Goal: Information Seeking & Learning: Learn about a topic

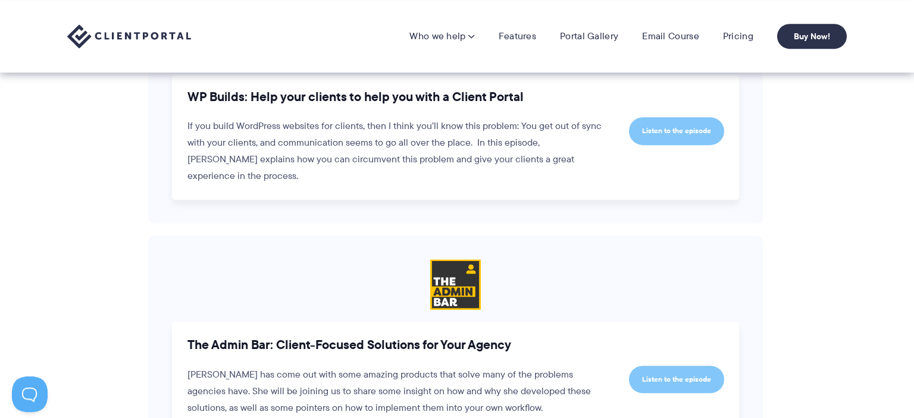
scroll to position [1193, 0]
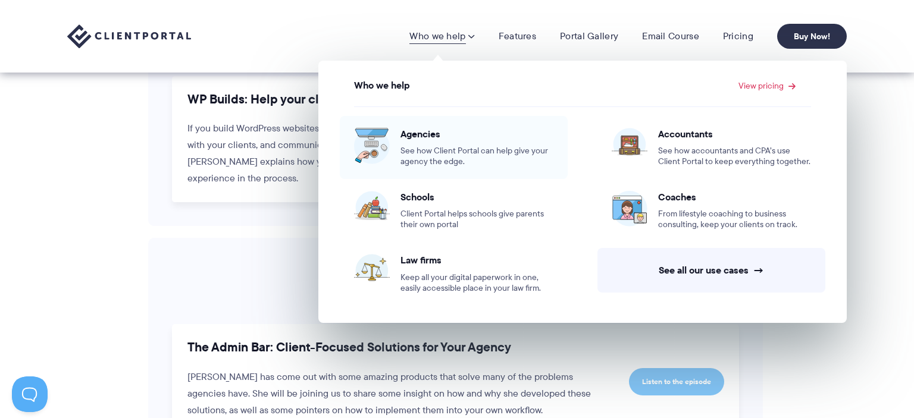
click at [415, 138] on span "Agencies" at bounding box center [476, 134] width 153 height 12
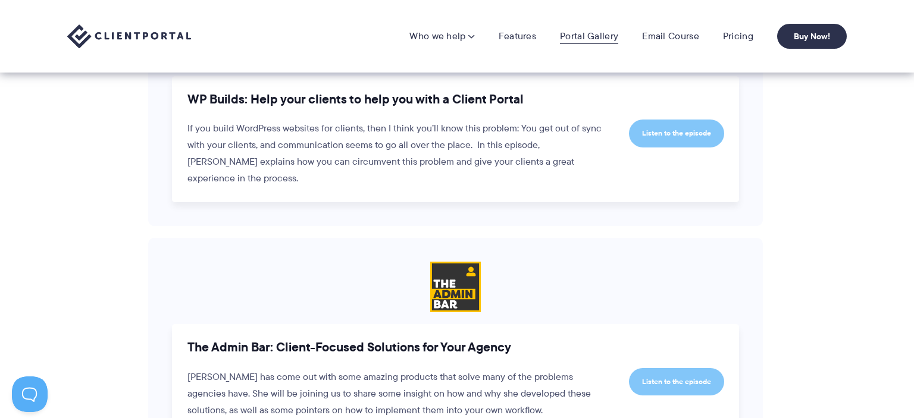
click at [575, 38] on link "Portal Gallery" at bounding box center [589, 36] width 58 height 12
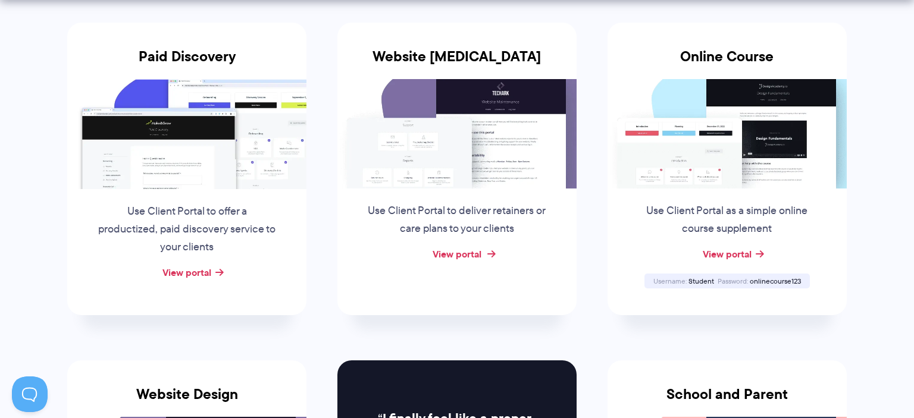
click at [463, 258] on link "View portal" at bounding box center [456, 254] width 49 height 14
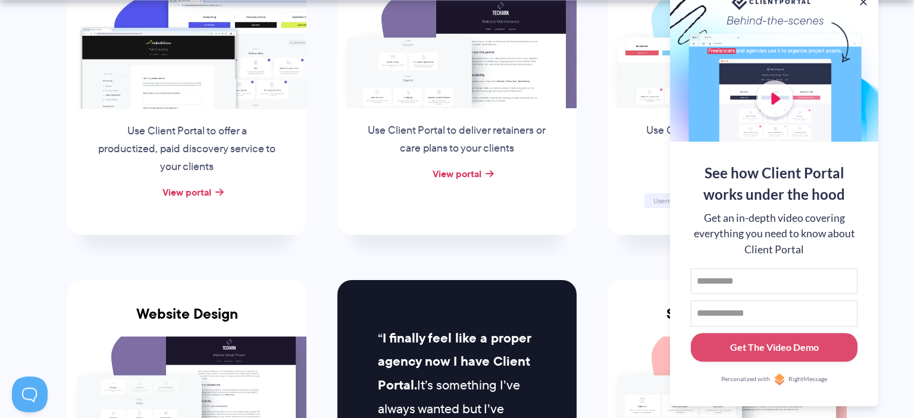
scroll to position [565, 0]
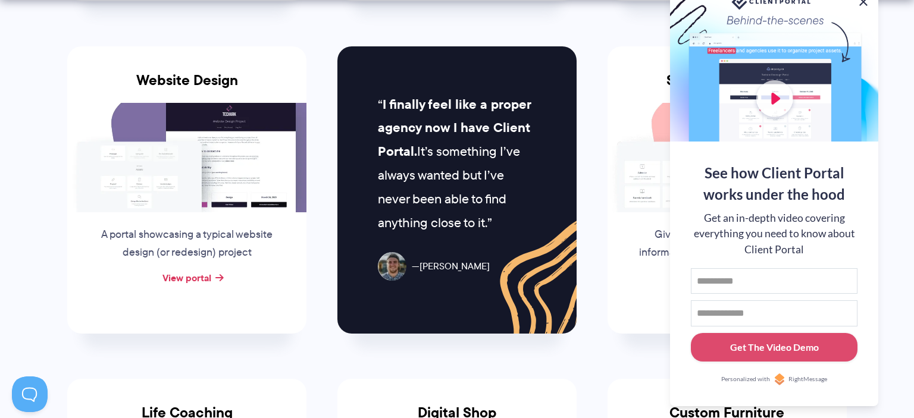
click at [865, 1] on button at bounding box center [863, 2] width 14 height 14
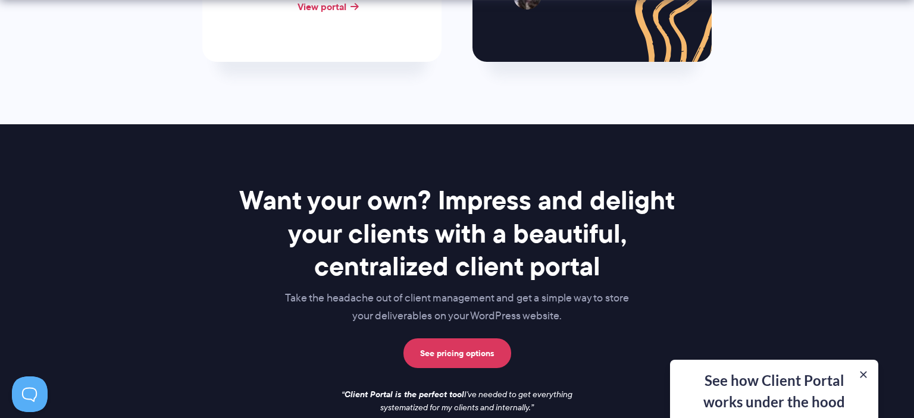
scroll to position [1696, 0]
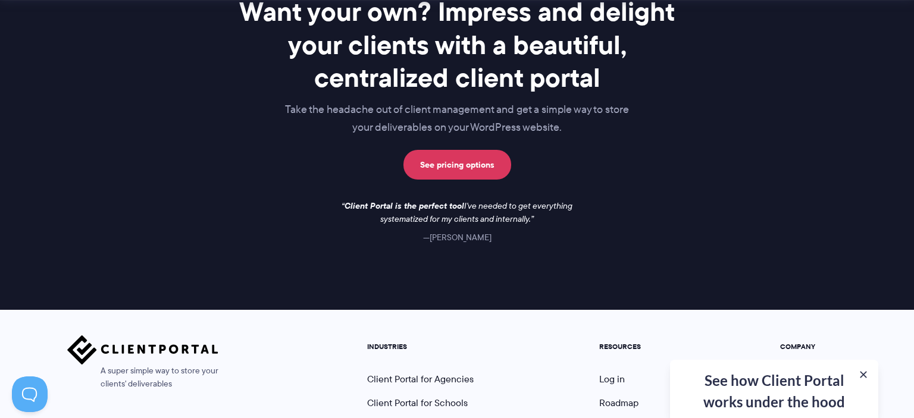
click at [824, 394] on div "See how Client Portal works under the hood Get an in-depth video covering every…" at bounding box center [774, 389] width 208 height 58
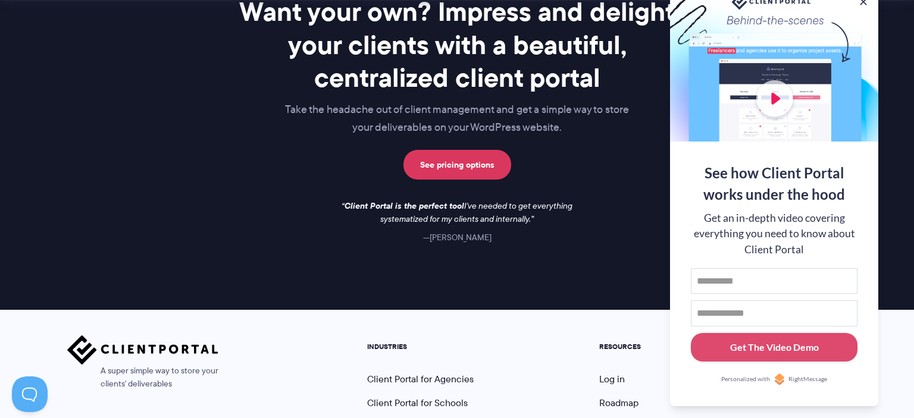
scroll to position [1852, 0]
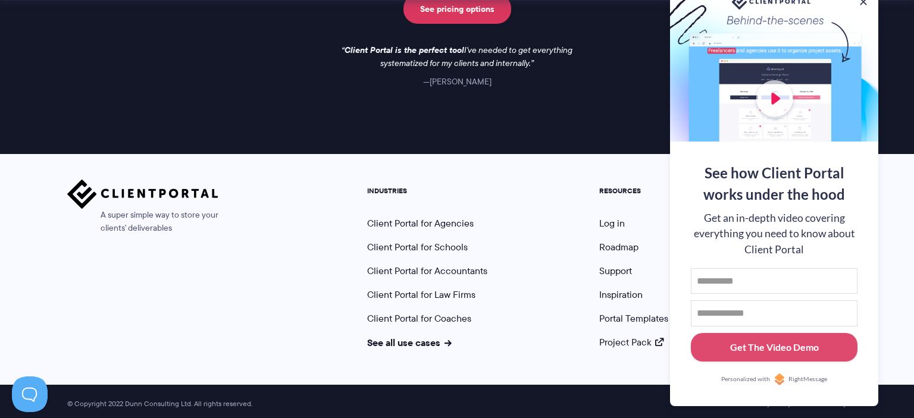
click at [537, 221] on nav "INDUSTRIES Client Portal for Agencies Client Portal for Schools Client Portal f…" at bounding box center [606, 264] width 497 height 169
click at [620, 313] on link "Portal Templates" at bounding box center [633, 319] width 69 height 14
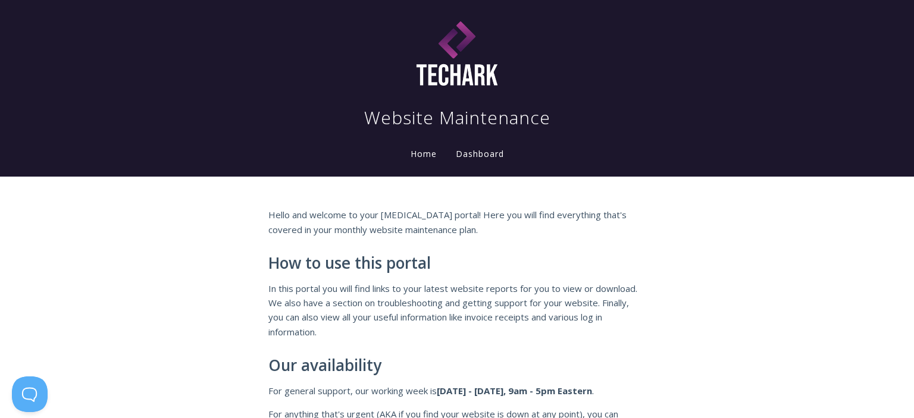
click at [487, 159] on link "Dashboard" at bounding box center [479, 154] width 53 height 13
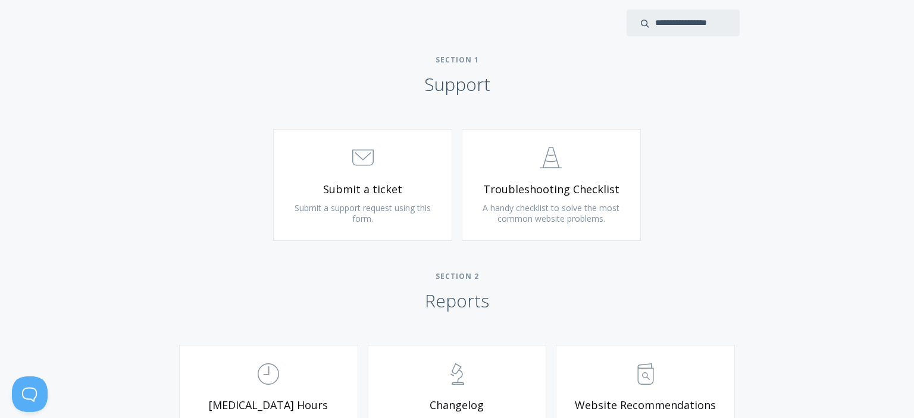
scroll to position [377, 0]
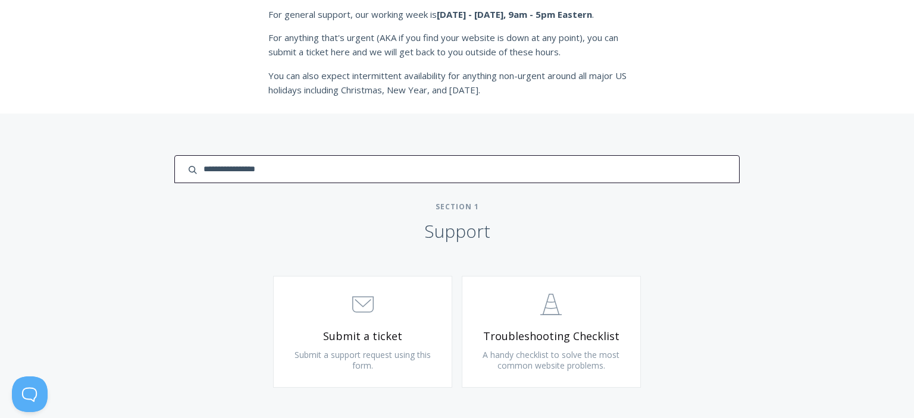
click at [692, 172] on input "search input" at bounding box center [456, 169] width 565 height 28
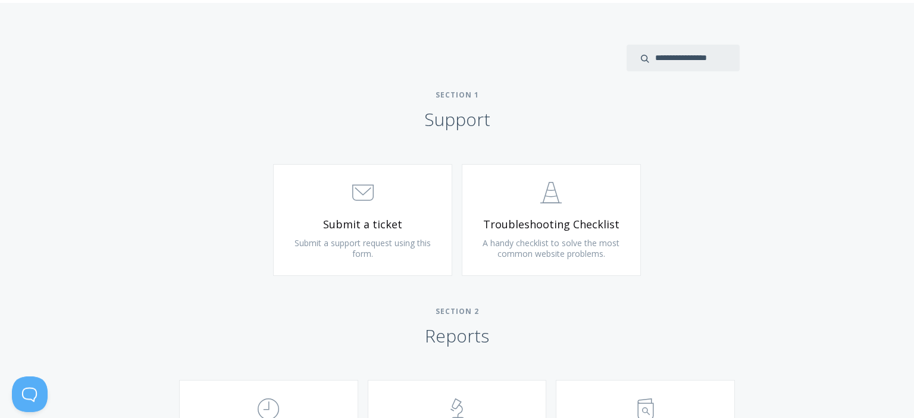
scroll to position [502, 0]
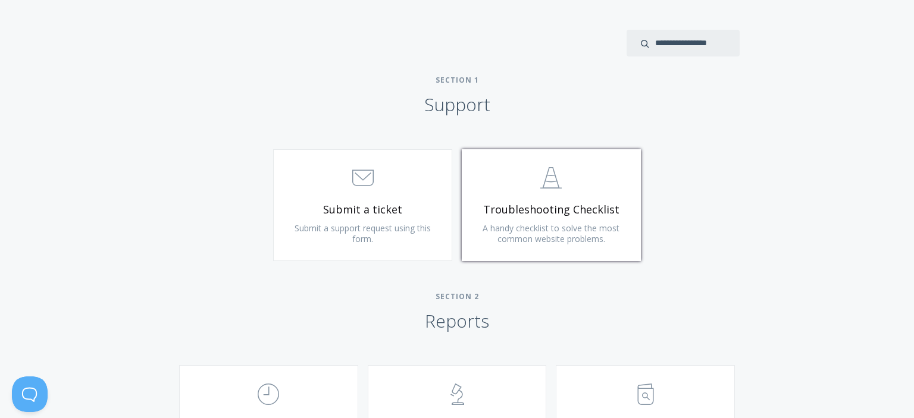
click at [522, 218] on link ".st0{fill:none;stroke:#000000;stroke-width:2;stroke-miterlimit:10;} Untitled-24…" at bounding box center [551, 205] width 179 height 112
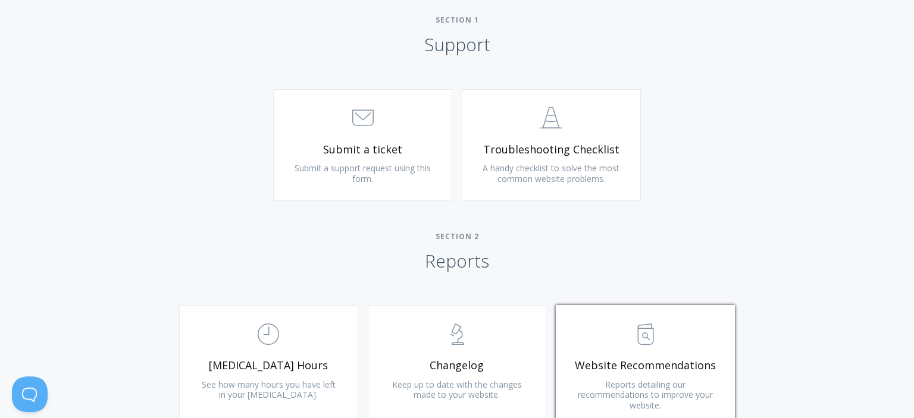
scroll to position [754, 0]
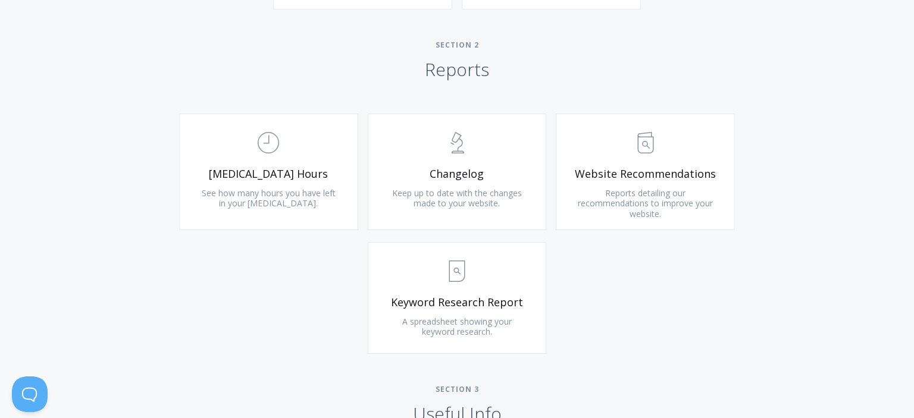
click at [800, 149] on div "Type more than three characters to get results. See search results below. No se…" at bounding box center [457, 234] width 914 height 997
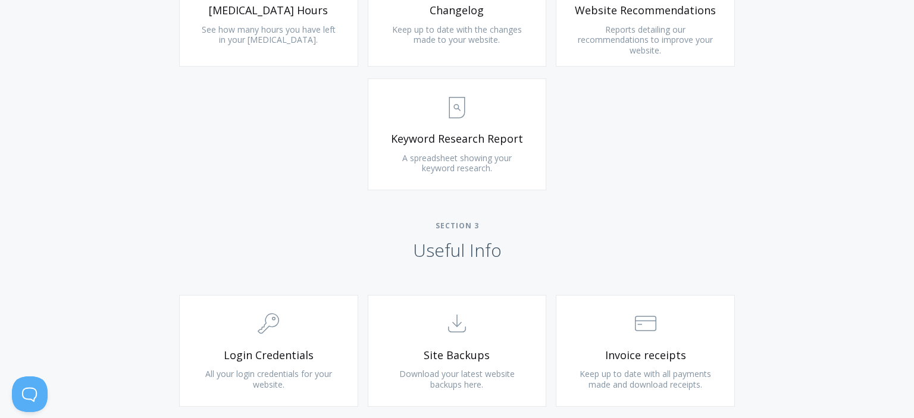
scroll to position [942, 0]
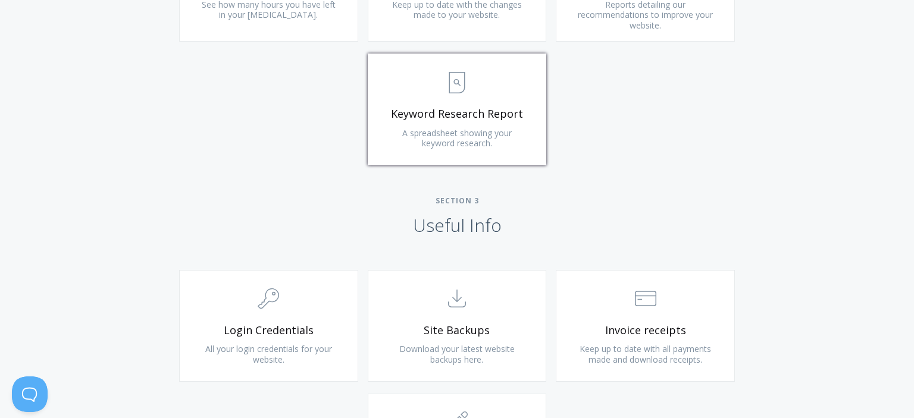
click at [446, 119] on span "Keyword Research Report" at bounding box center [457, 114] width 142 height 14
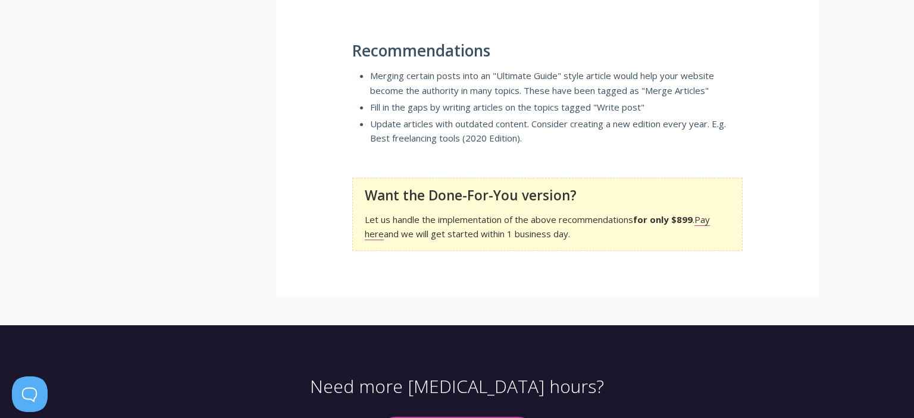
scroll to position [754, 0]
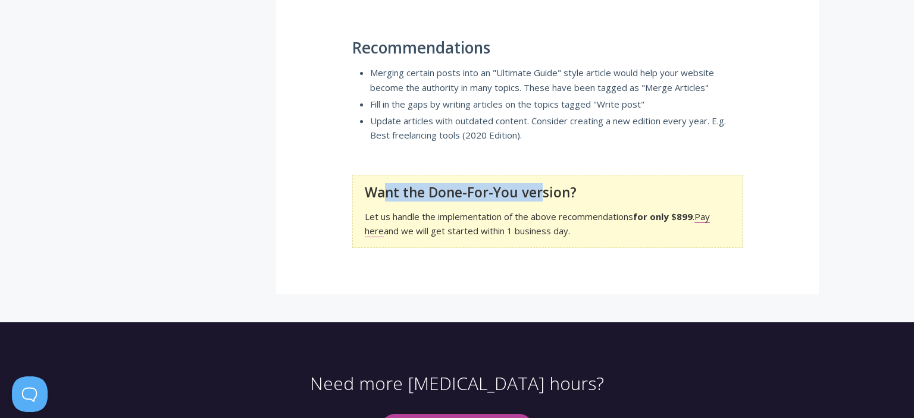
drag, startPoint x: 384, startPoint y: 196, endPoint x: 541, endPoint y: 199, distance: 156.5
click at [541, 199] on h3 "Want the Done-For-You version?" at bounding box center [546, 192] width 362 height 15
click at [543, 223] on p "Let us handle the implementation of the above recommendations for only $899 . P…" at bounding box center [546, 223] width 362 height 29
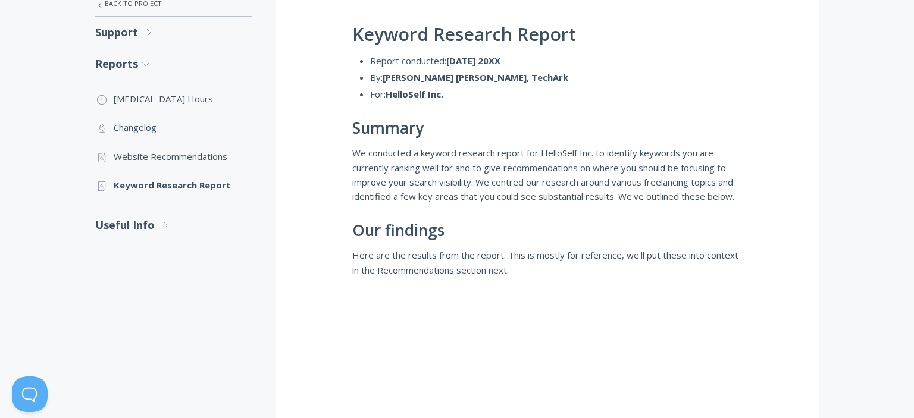
scroll to position [0, 0]
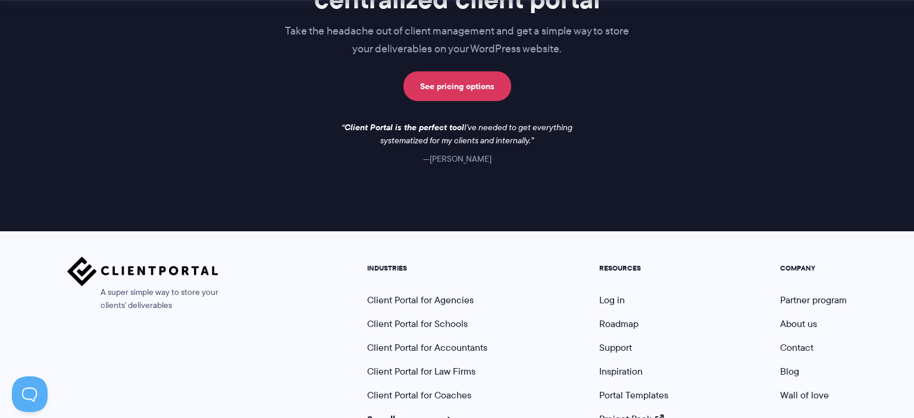
scroll to position [1155, 0]
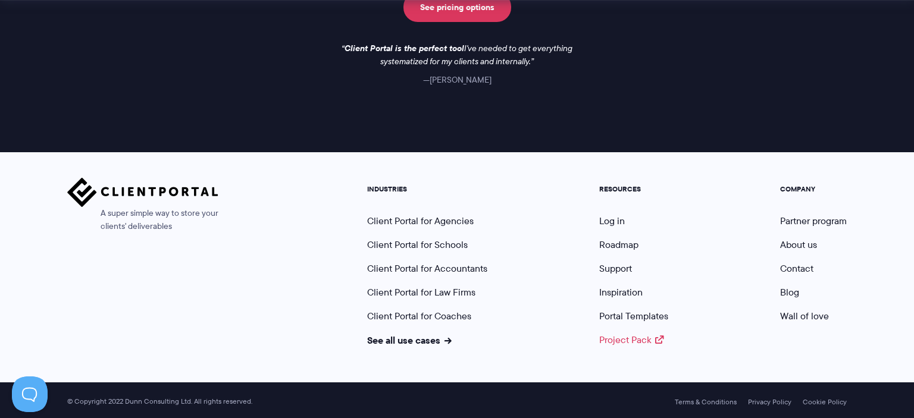
click at [644, 340] on link "Project Pack" at bounding box center [631, 340] width 64 height 14
